Goal: Entertainment & Leisure: Consume media (video, audio)

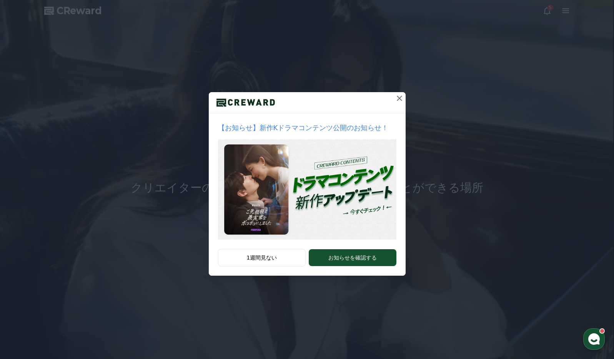
click at [399, 99] on icon at bounding box center [399, 98] width 5 height 5
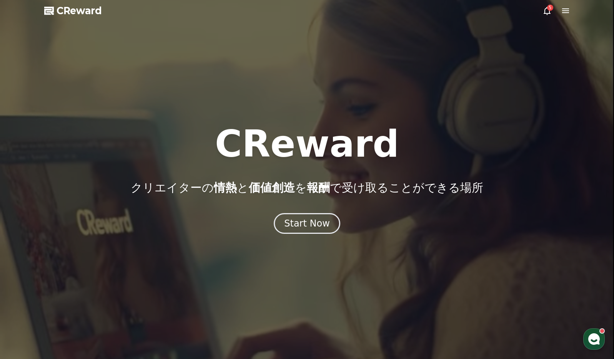
click at [567, 10] on icon at bounding box center [565, 10] width 7 height 5
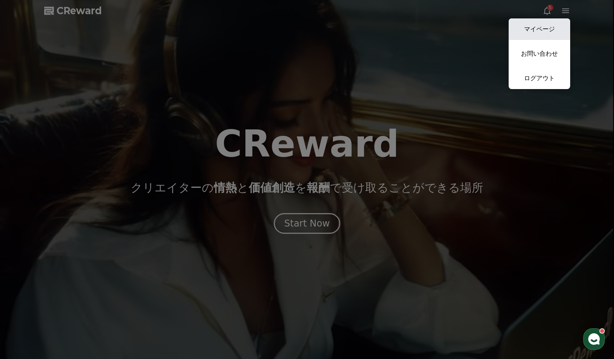
click at [545, 30] on link "マイページ" at bounding box center [538, 29] width 61 height 22
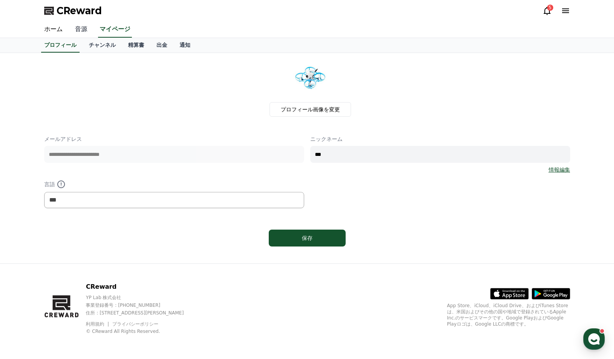
click at [81, 28] on link "音源" at bounding box center [81, 30] width 25 height 16
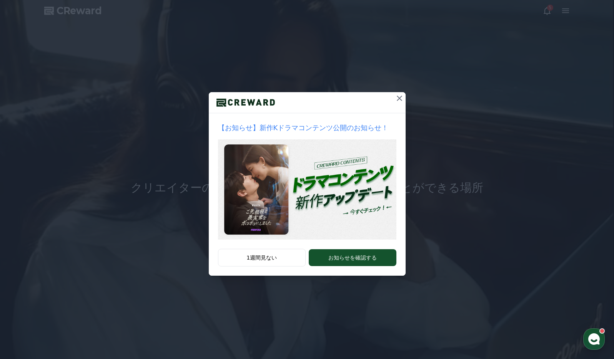
drag, startPoint x: 435, startPoint y: 106, endPoint x: 404, endPoint y: 101, distance: 32.0
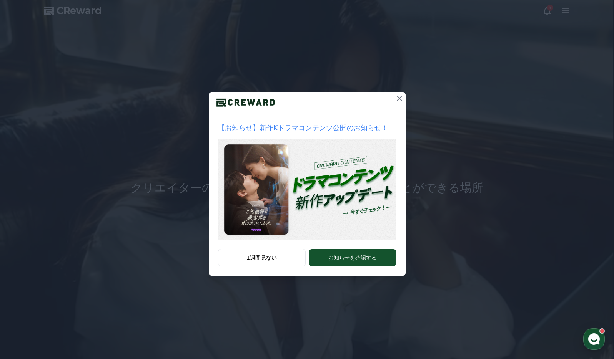
drag, startPoint x: 404, startPoint y: 101, endPoint x: 399, endPoint y: 99, distance: 4.6
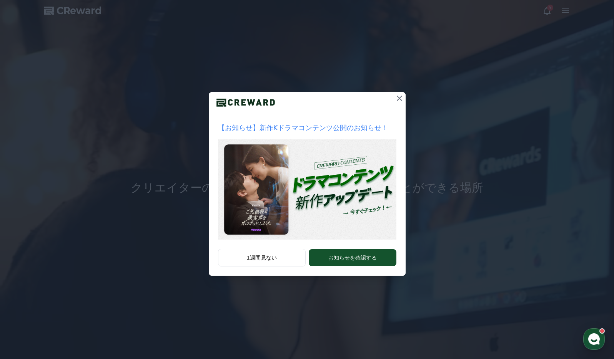
click at [399, 99] on icon at bounding box center [399, 98] width 5 height 5
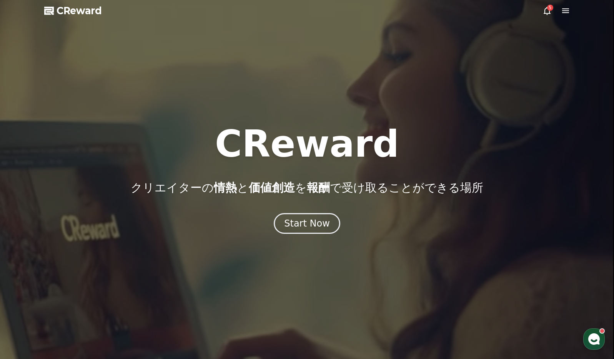
click at [569, 10] on icon at bounding box center [565, 10] width 9 height 9
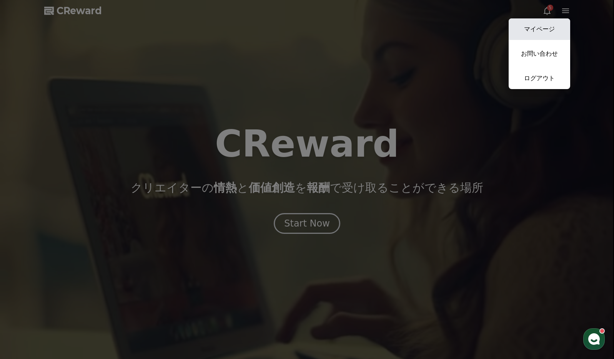
click at [554, 23] on link "マイページ" at bounding box center [538, 29] width 61 height 22
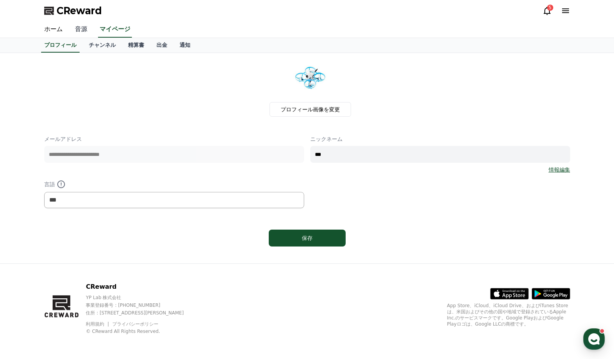
click at [79, 27] on link "音源" at bounding box center [81, 30] width 25 height 16
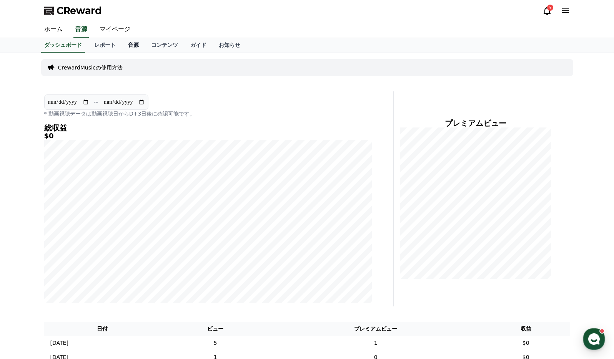
click at [122, 46] on link "音源" at bounding box center [133, 45] width 23 height 15
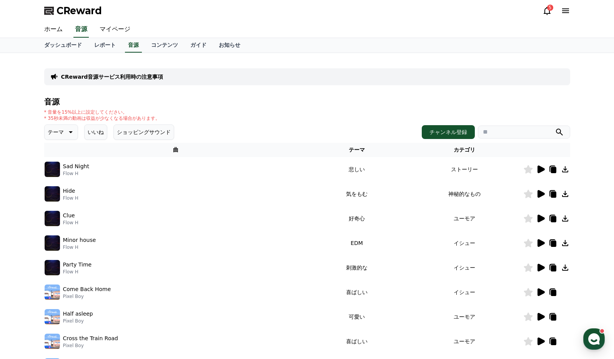
click at [65, 130] on icon at bounding box center [69, 132] width 9 height 9
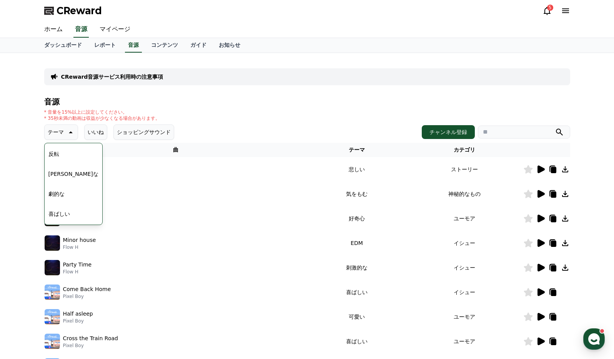
scroll to position [154, 0]
click at [53, 178] on button "劇的な" at bounding box center [56, 178] width 22 height 17
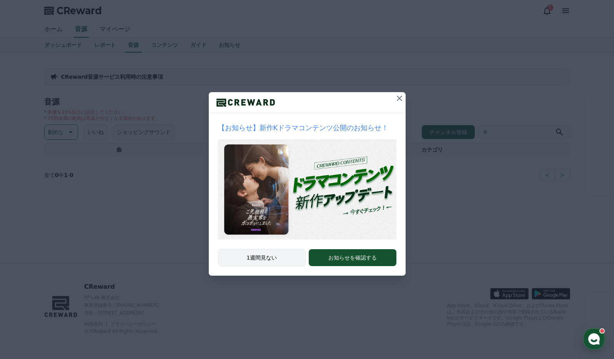
click at [287, 251] on button "1週間見ない" at bounding box center [262, 258] width 88 height 18
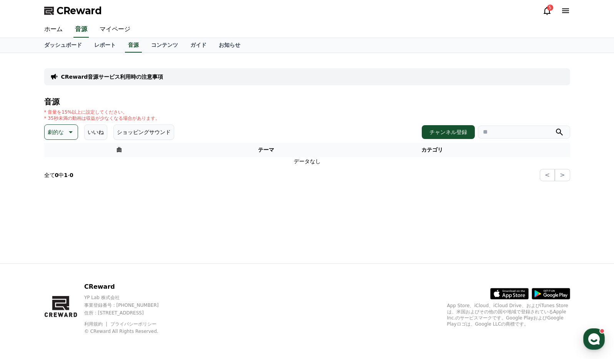
click at [55, 131] on p "劇的な" at bounding box center [56, 132] width 16 height 11
click at [57, 189] on button "好奇心" at bounding box center [56, 192] width 22 height 17
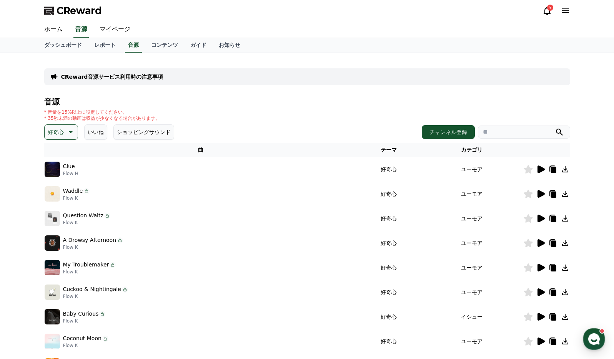
click at [54, 135] on p "好奇心" at bounding box center [56, 132] width 16 height 11
click at [50, 177] on button "反転" at bounding box center [53, 177] width 17 height 17
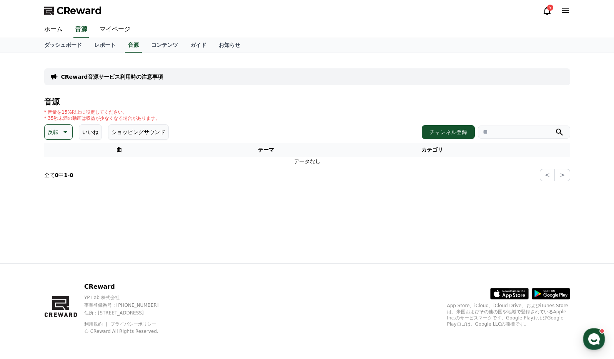
click at [64, 130] on icon at bounding box center [64, 132] width 9 height 9
click at [60, 191] on button "雄壮な" at bounding box center [56, 187] width 22 height 17
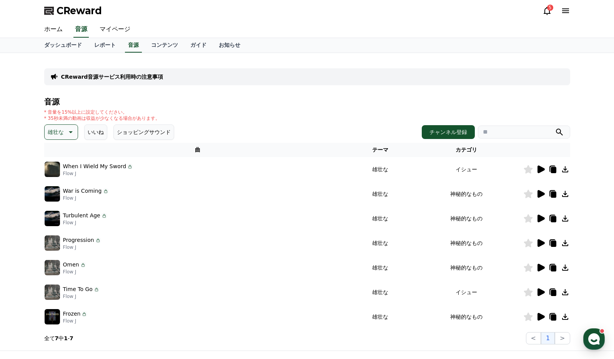
click at [542, 316] on icon at bounding box center [540, 317] width 7 height 8
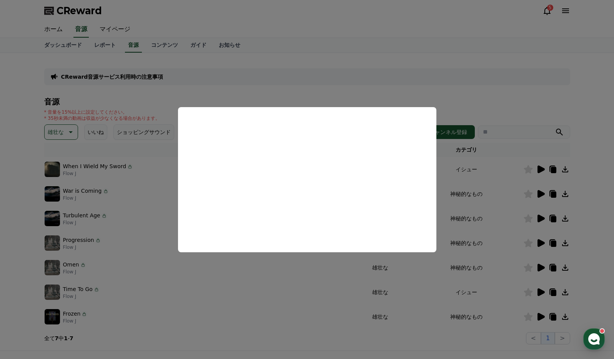
click at [541, 294] on button "close modal" at bounding box center [307, 179] width 614 height 359
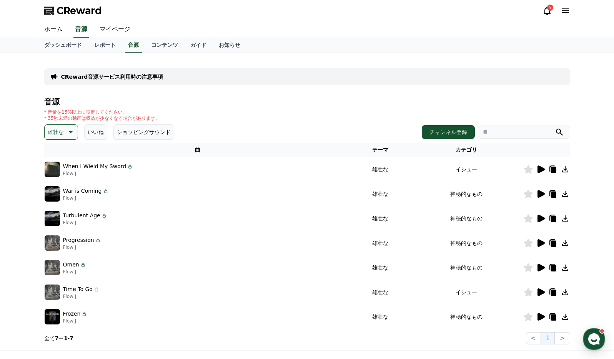
click at [541, 294] on icon at bounding box center [540, 293] width 7 height 8
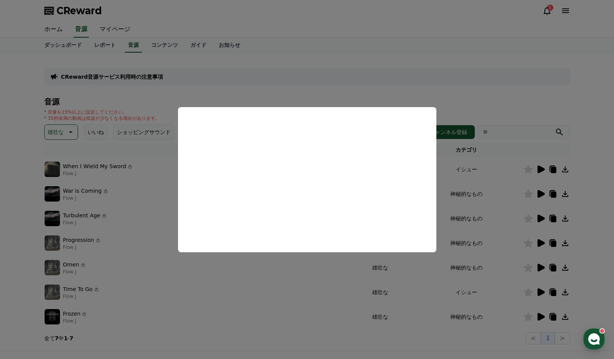
click at [539, 268] on button "close modal" at bounding box center [307, 179] width 614 height 359
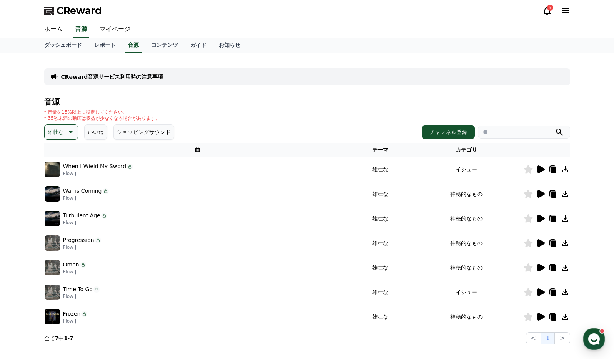
click at [539, 268] on icon at bounding box center [540, 268] width 7 height 8
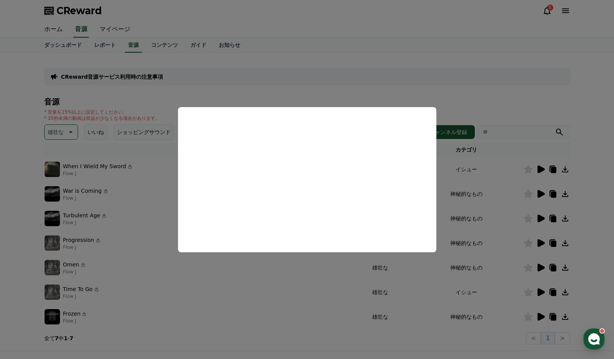
click at [540, 242] on button "close modal" at bounding box center [307, 179] width 614 height 359
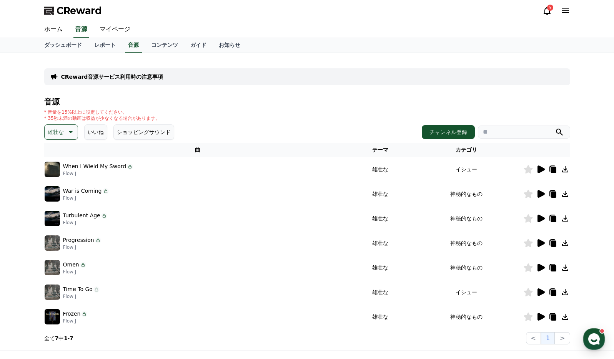
click at [540, 242] on icon at bounding box center [540, 243] width 7 height 8
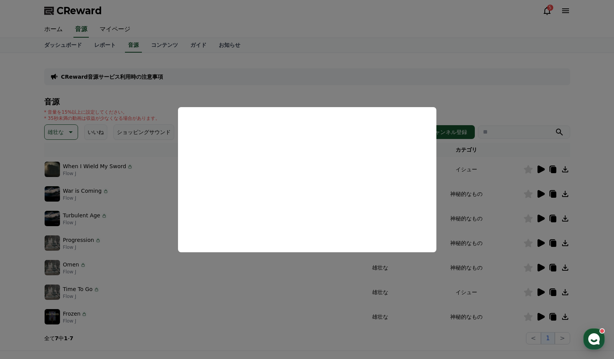
click at [536, 239] on button at bounding box center [540, 243] width 9 height 9
click at [541, 220] on button "close modal" at bounding box center [307, 179] width 614 height 359
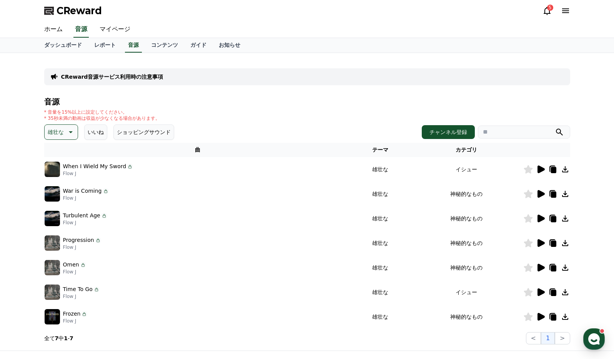
click at [538, 243] on icon at bounding box center [540, 243] width 7 height 8
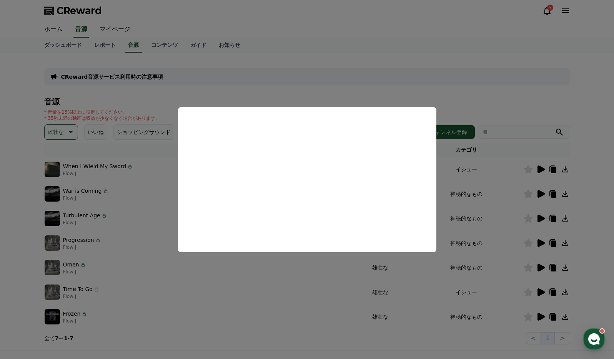
click at [540, 219] on button "close modal" at bounding box center [307, 179] width 614 height 359
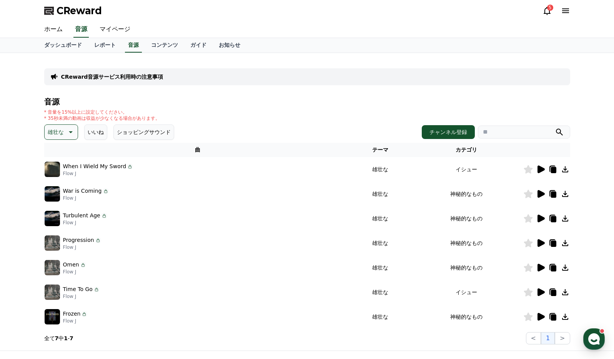
click at [540, 219] on icon at bounding box center [540, 219] width 7 height 8
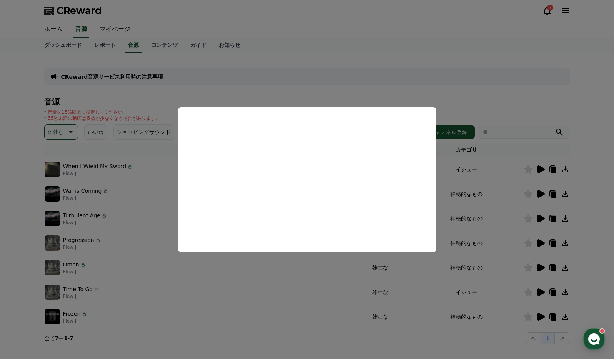
click at [540, 194] on button "close modal" at bounding box center [307, 179] width 614 height 359
click at [540, 194] on icon at bounding box center [540, 194] width 7 height 8
click at [536, 189] on button at bounding box center [540, 193] width 9 height 9
click at [541, 169] on button "close modal" at bounding box center [307, 179] width 614 height 359
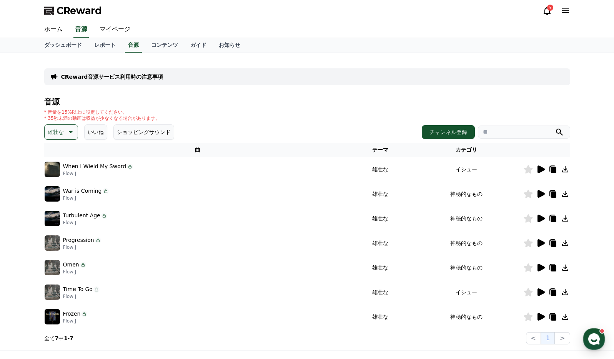
click at [539, 170] on icon at bounding box center [540, 170] width 7 height 8
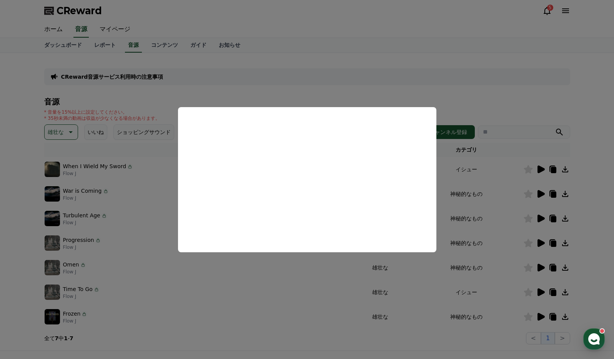
click at [327, 90] on button "close modal" at bounding box center [307, 179] width 614 height 359
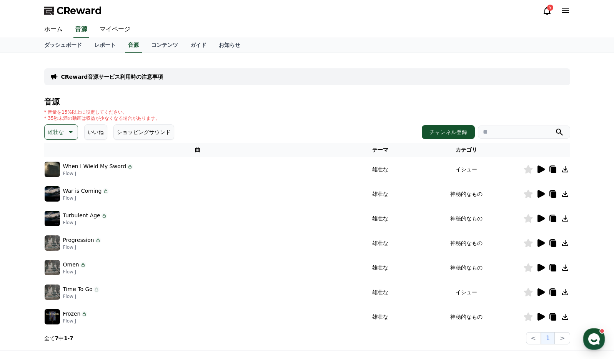
click at [55, 133] on p "雄壮な" at bounding box center [56, 132] width 16 height 11
click at [55, 174] on button "暗い" at bounding box center [53, 174] width 17 height 17
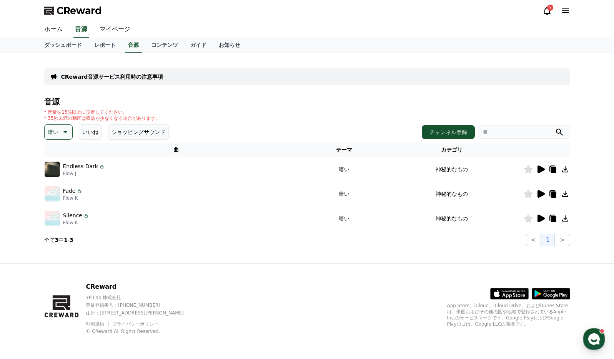
click at [542, 168] on icon at bounding box center [540, 170] width 7 height 8
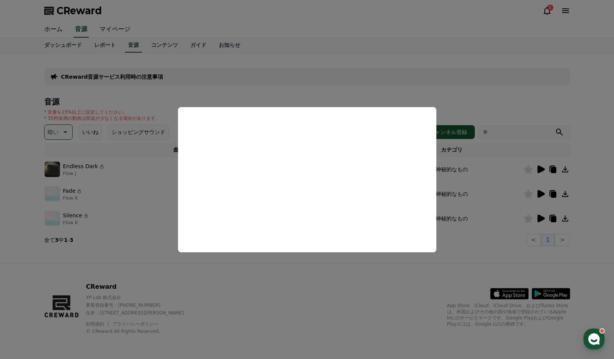
click at [538, 196] on button "close modal" at bounding box center [307, 179] width 614 height 359
click at [538, 196] on icon at bounding box center [540, 194] width 7 height 8
click at [540, 215] on button "close modal" at bounding box center [307, 179] width 614 height 359
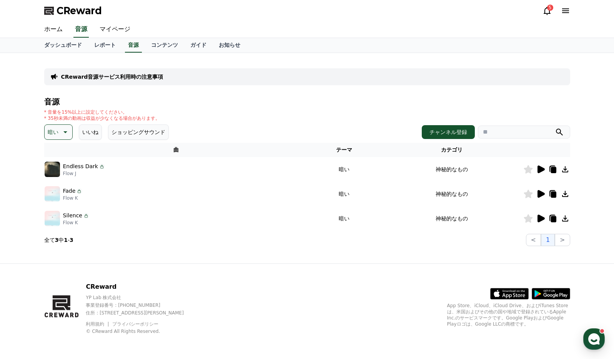
click at [540, 215] on icon at bounding box center [540, 218] width 9 height 9
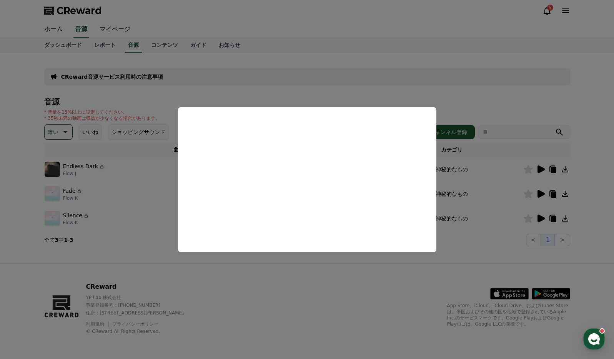
click at [563, 220] on button "close modal" at bounding box center [307, 179] width 614 height 359
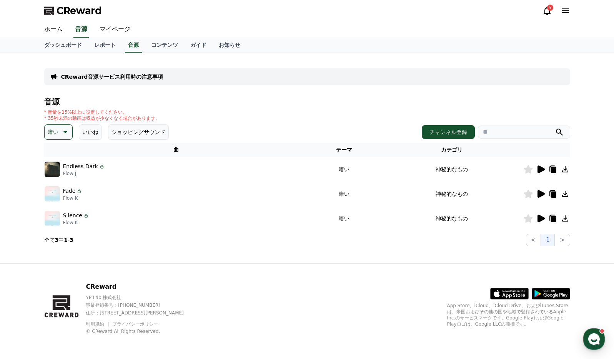
click at [601, 166] on div "CReward音源サービス利用時の注意事項 音源 * 音量を15%以上に設定してください。 * 35秒未満の動画は収益が少なくなる場合があります。 暗い いい…" at bounding box center [307, 158] width 614 height 211
click at [564, 218] on icon at bounding box center [565, 219] width 6 height 6
